Goal: Complete application form

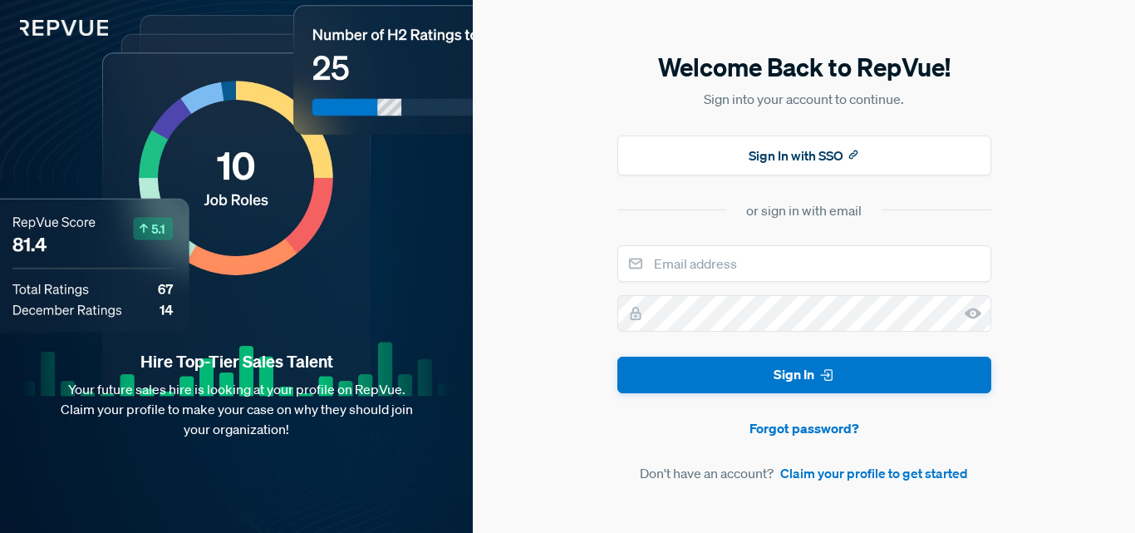
click at [782, 212] on div "or sign in with email" at bounding box center [803, 210] width 115 height 20
click at [870, 475] on link "Claim your profile to get started" at bounding box center [874, 473] width 188 height 20
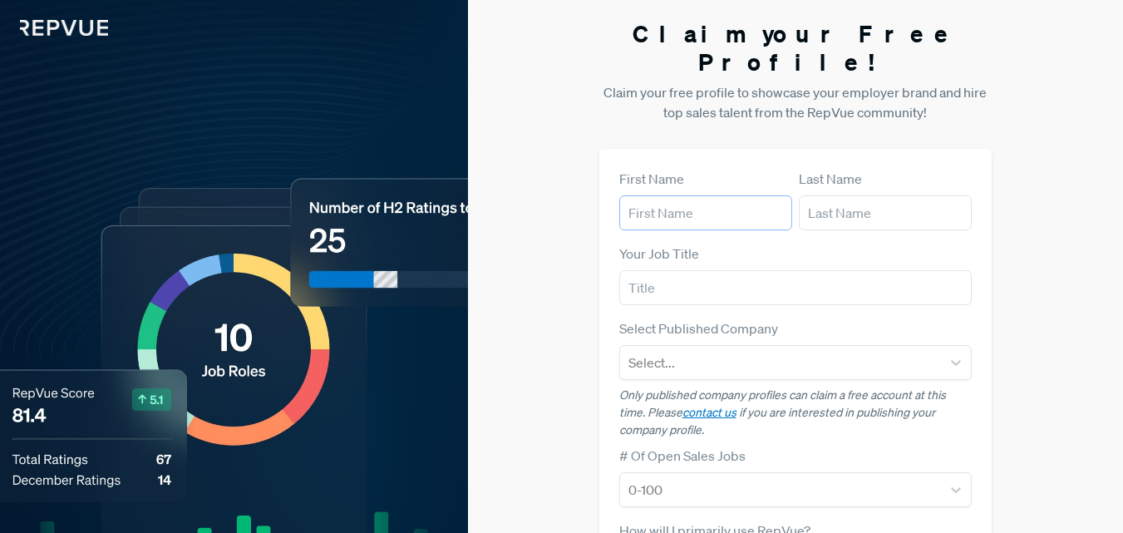
click at [730, 195] on input "text" at bounding box center [705, 212] width 173 height 35
type input "Jün"
type input "Cyber"
type input "Jün Cyber"
type input "[EMAIL_ADDRESS][DOMAIN_NAME]"
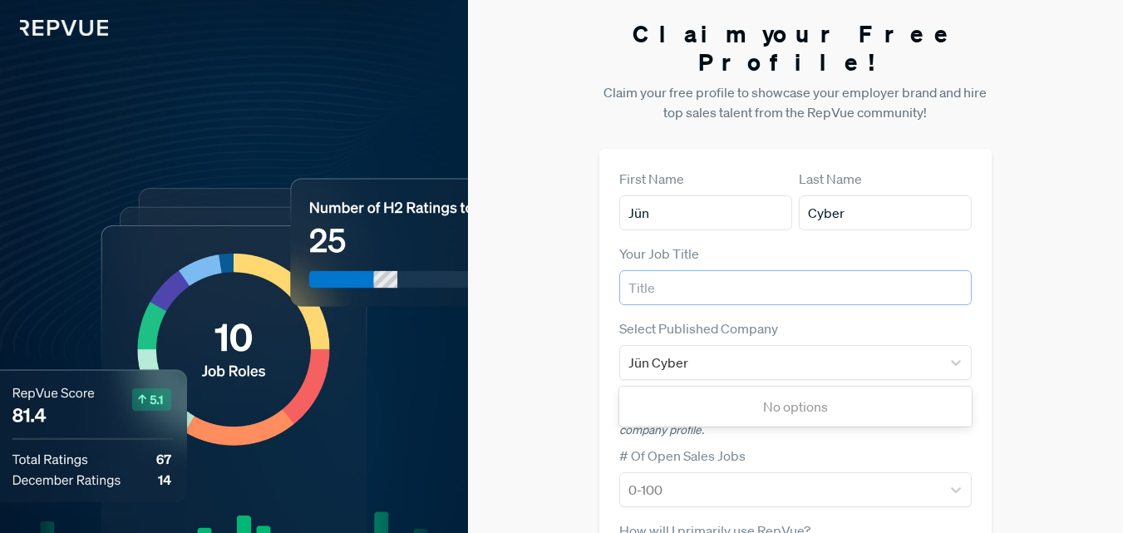
click at [710, 272] on input "text" at bounding box center [795, 287] width 353 height 35
click at [686, 352] on input "Jün Cyber" at bounding box center [659, 362] width 62 height 20
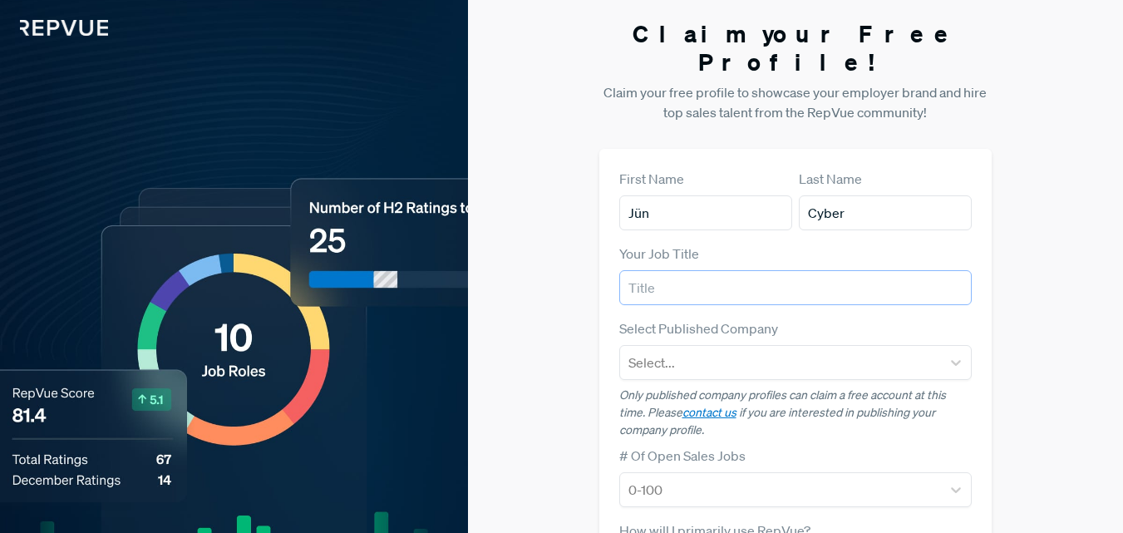
click at [669, 270] on input "text" at bounding box center [795, 287] width 353 height 35
paste input "Jün Cyber"
type input "Jün Cyber"
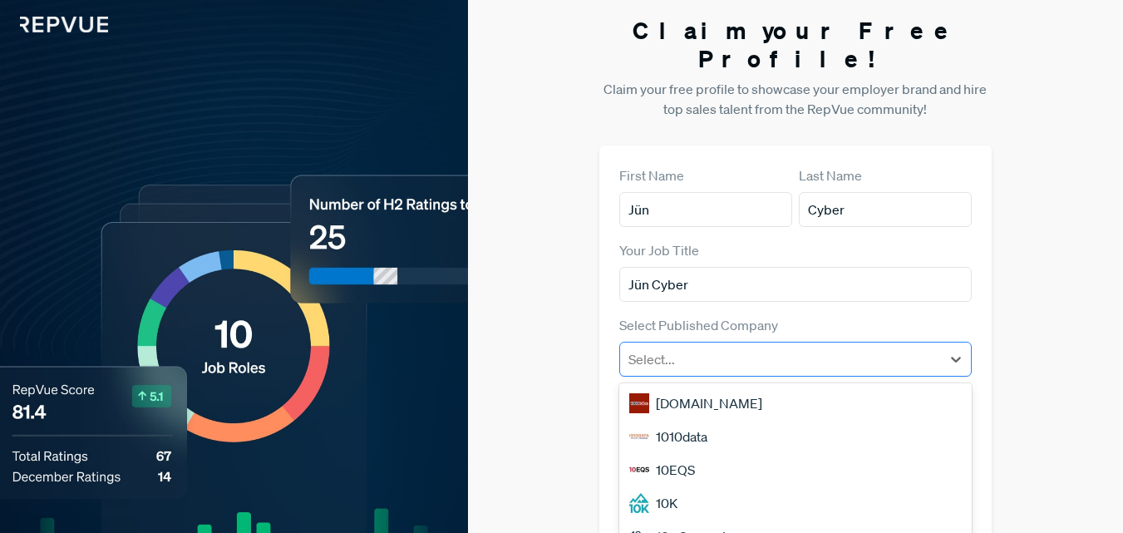
click at [691, 347] on div at bounding box center [780, 358] width 305 height 23
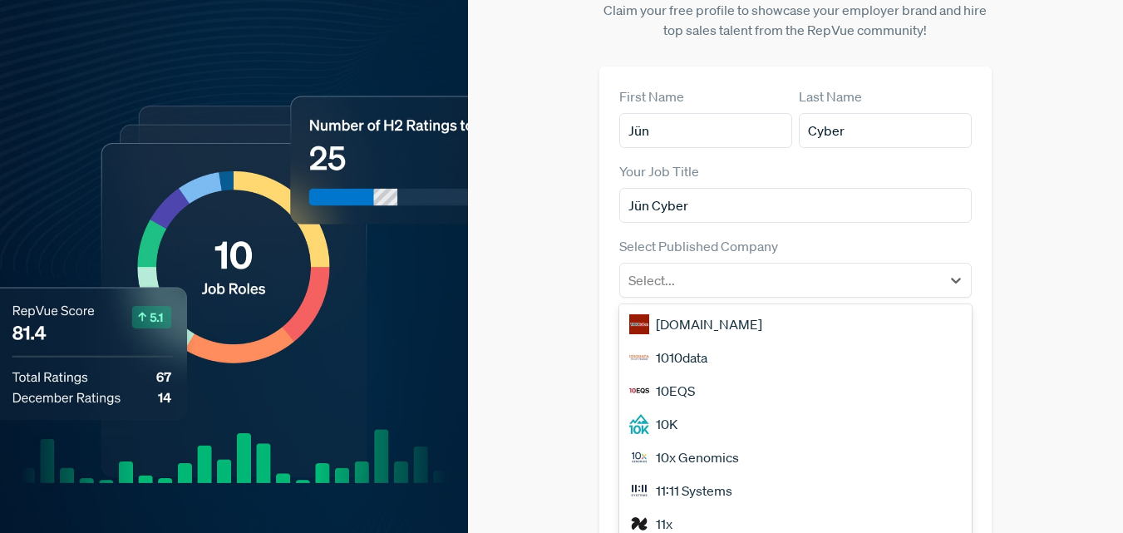
click at [686, 307] on div "[DOMAIN_NAME]" at bounding box center [795, 323] width 353 height 33
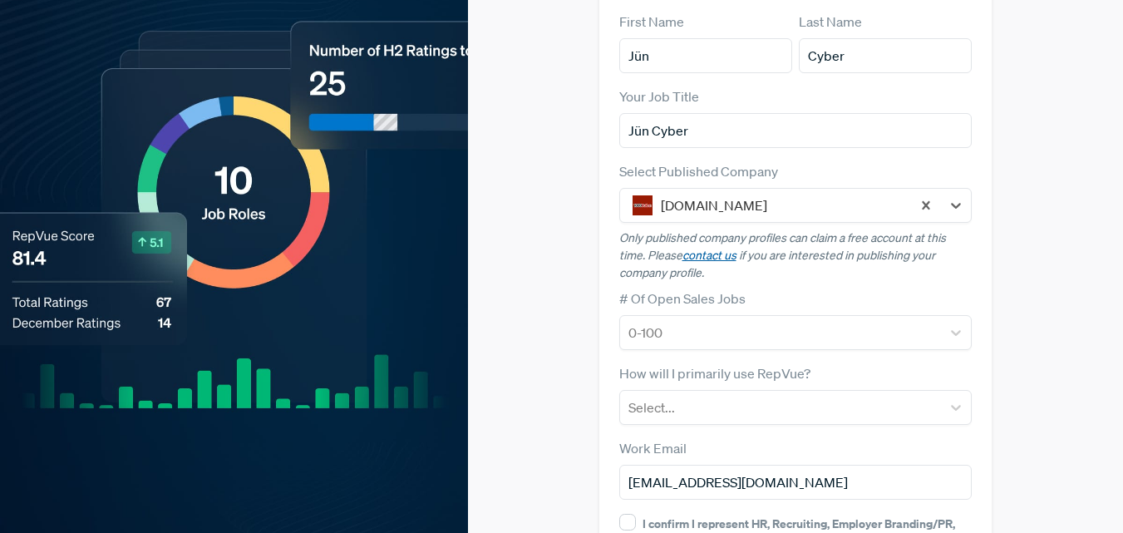
scroll to position [248, 0]
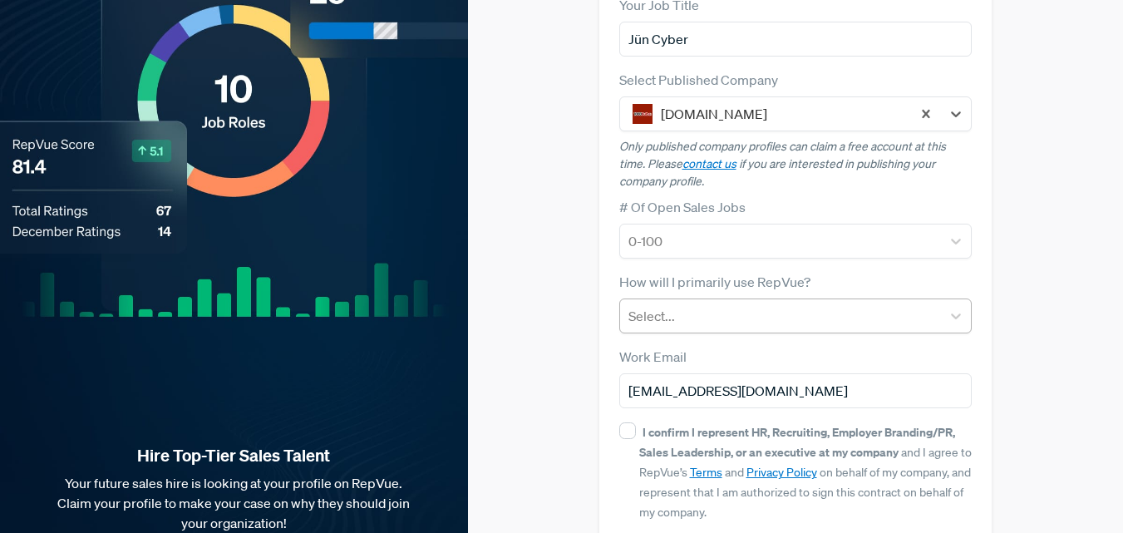
click at [687, 304] on div at bounding box center [780, 315] width 305 height 23
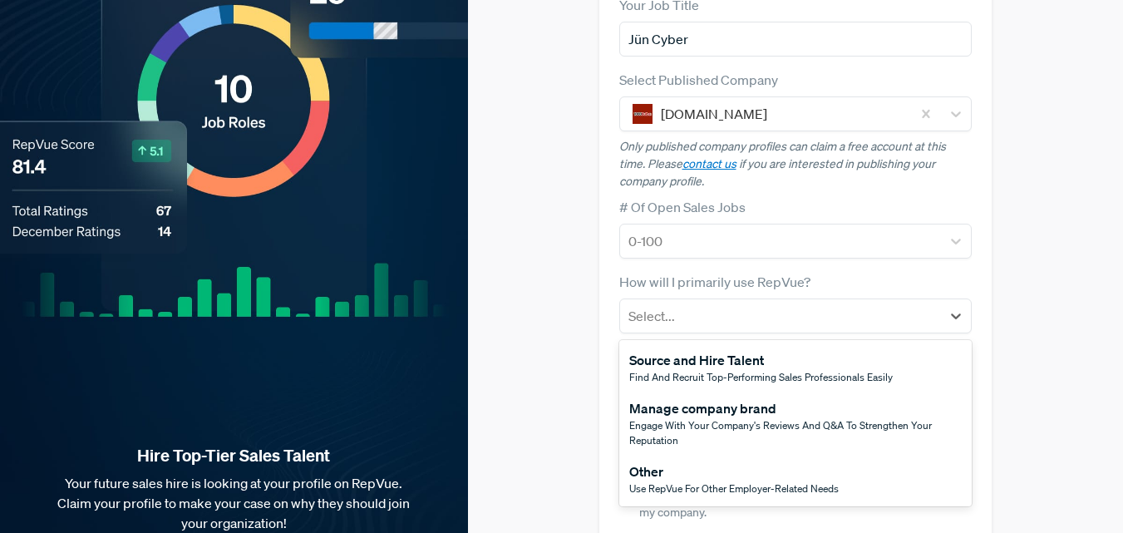
click at [686, 350] on div "Source and Hire Talent" at bounding box center [760, 360] width 263 height 20
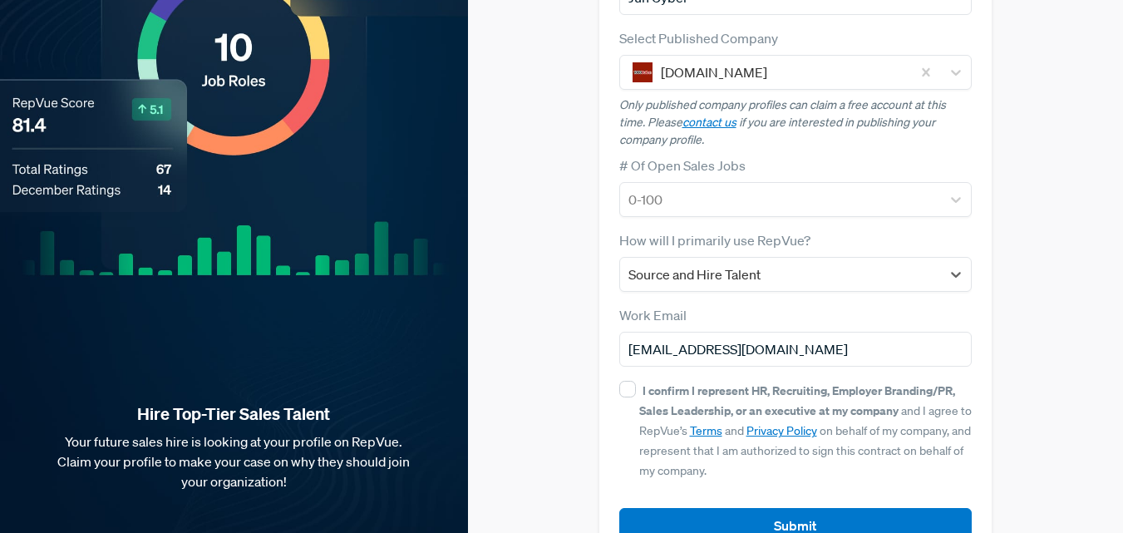
scroll to position [313, 0]
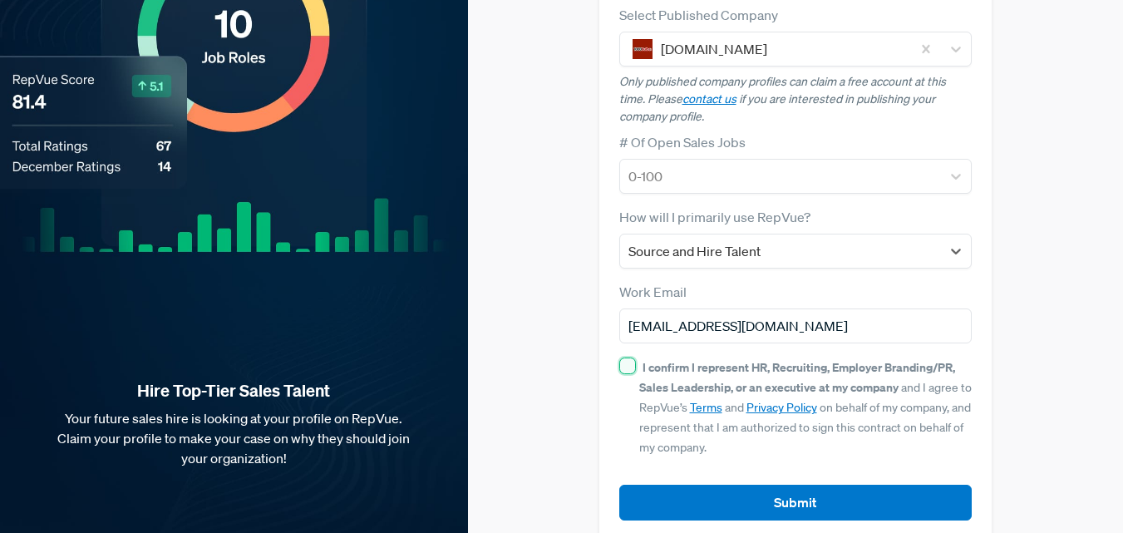
click at [627, 357] on input "I confirm I represent HR, Recruiting, Employer Branding/PR, Sales Leadership, o…" at bounding box center [627, 365] width 17 height 17
checkbox input "true"
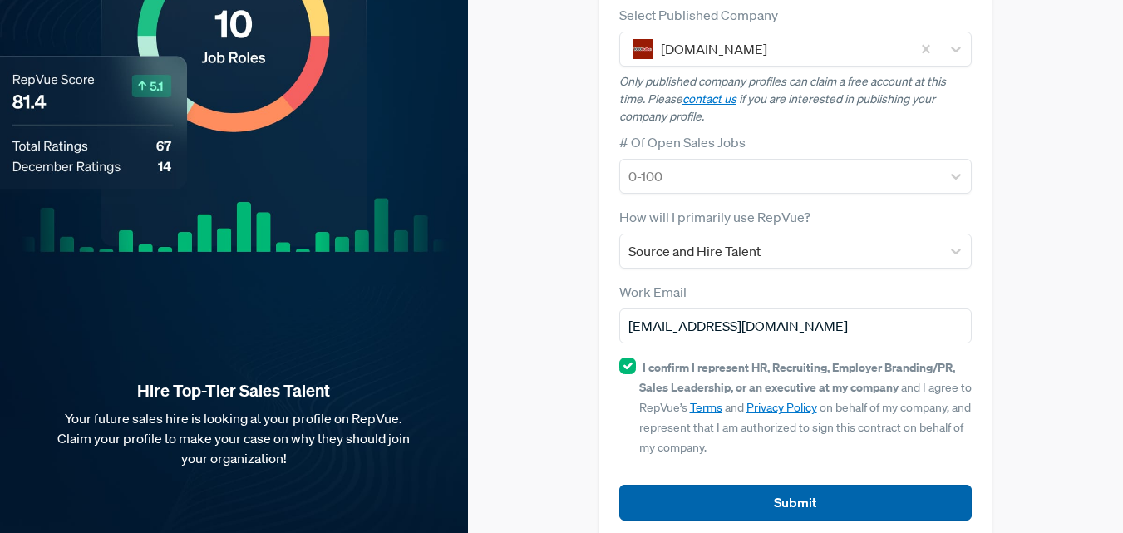
click at [810, 484] on button "Submit" at bounding box center [795, 502] width 353 height 36
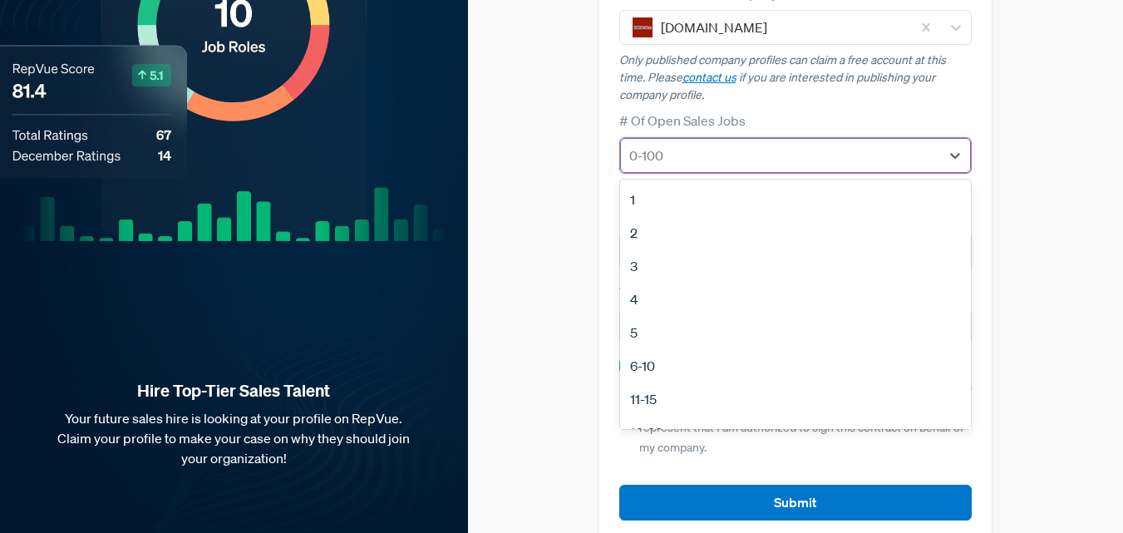
click at [661, 144] on div at bounding box center [780, 155] width 303 height 23
click at [655, 183] on div "1" at bounding box center [795, 199] width 351 height 33
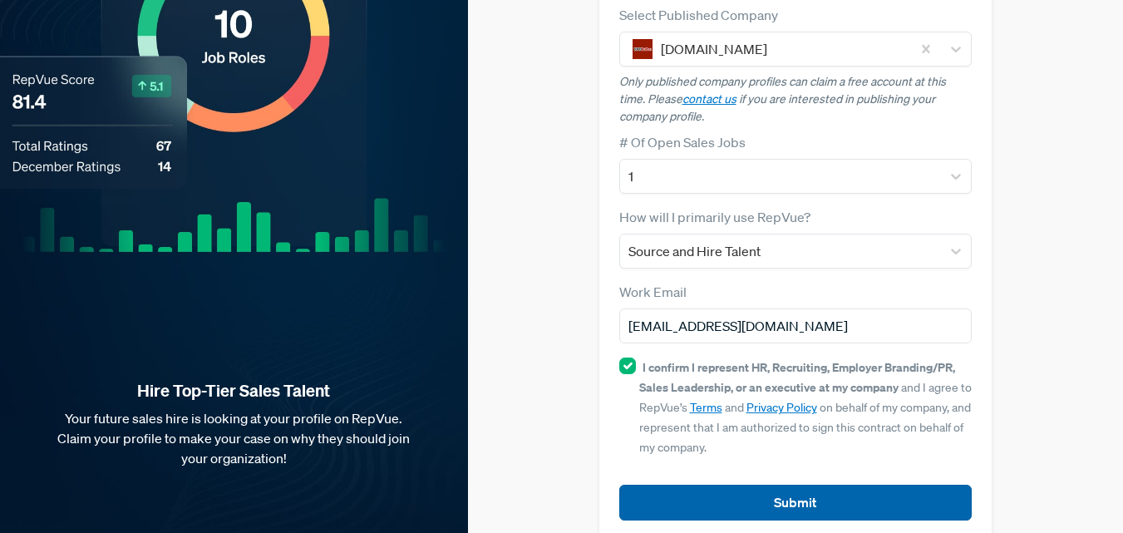
click at [816, 485] on button "Submit" at bounding box center [795, 502] width 353 height 36
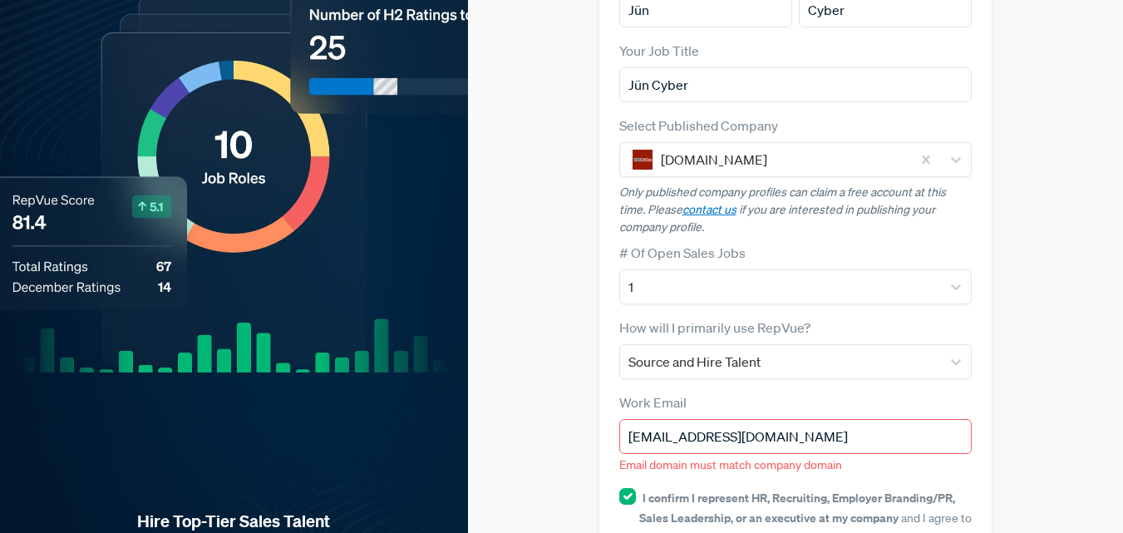
scroll to position [0, 0]
